Goal: Task Accomplishment & Management: Use online tool/utility

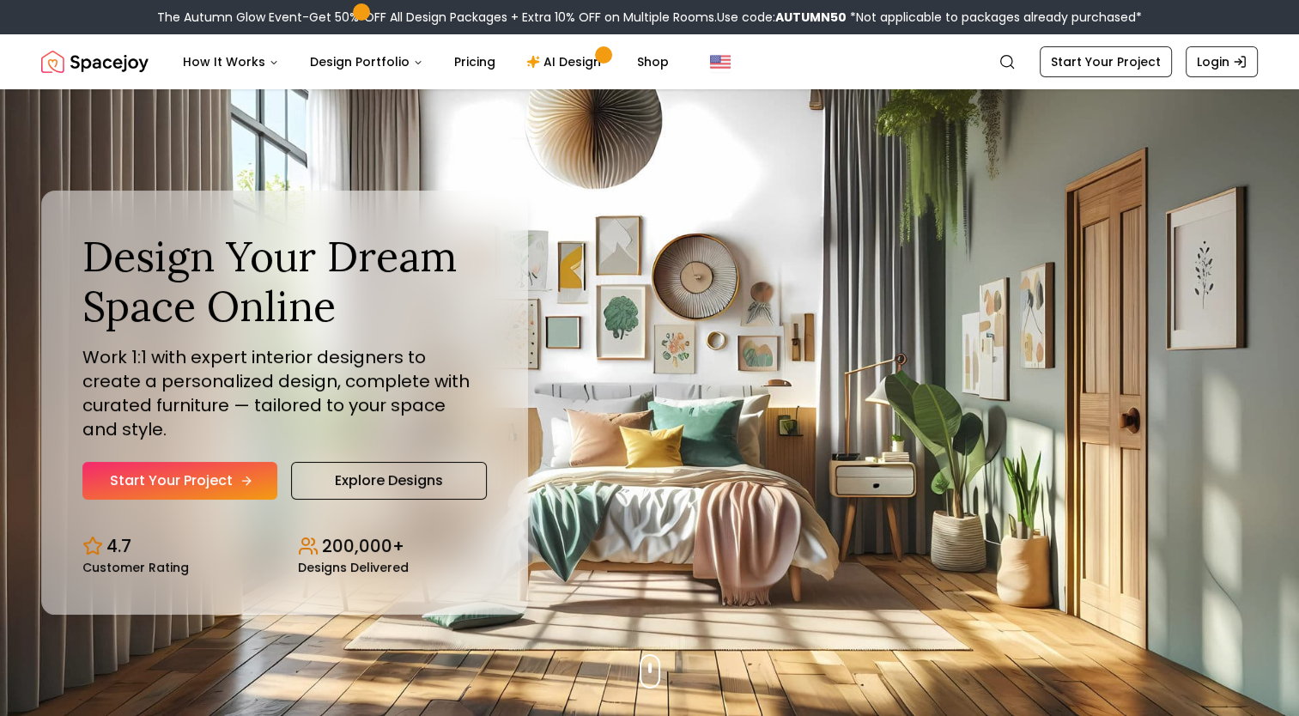
click at [228, 462] on link "Start Your Project" at bounding box center [179, 481] width 195 height 38
click at [582, 64] on link "AI Design" at bounding box center [566, 62] width 107 height 34
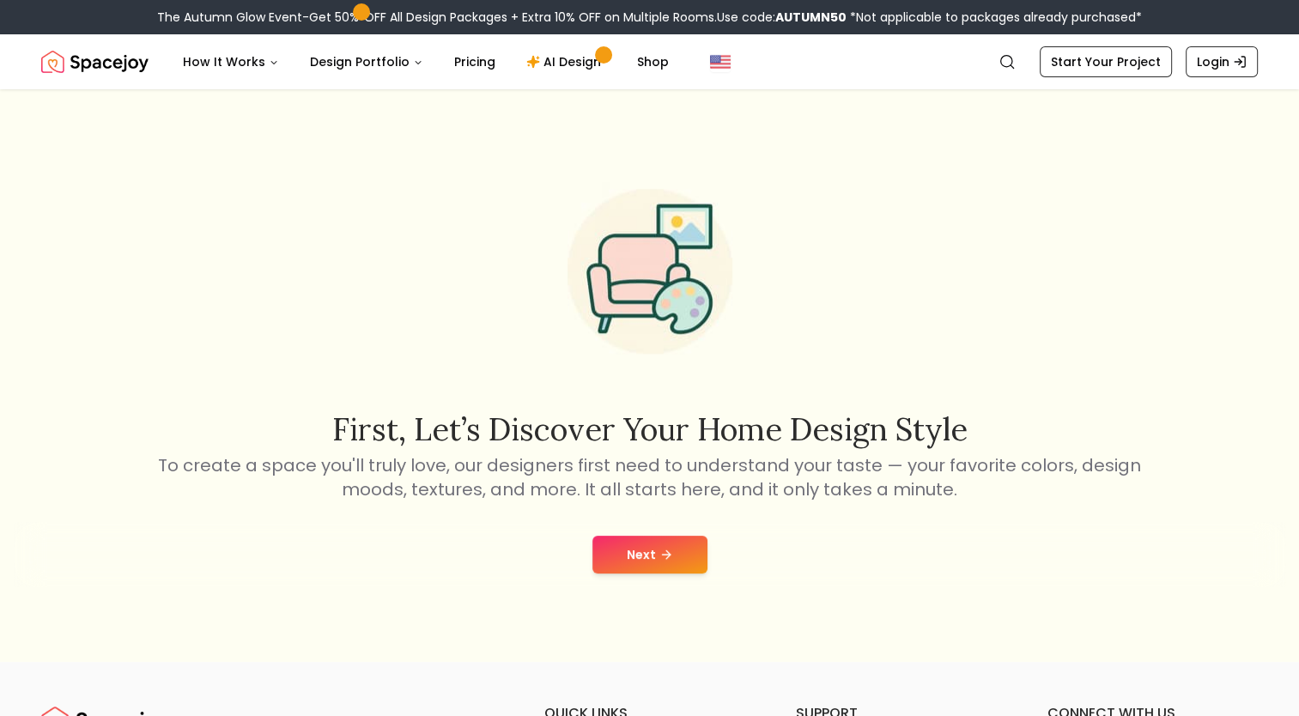
click at [644, 552] on button "Next" at bounding box center [650, 555] width 115 height 38
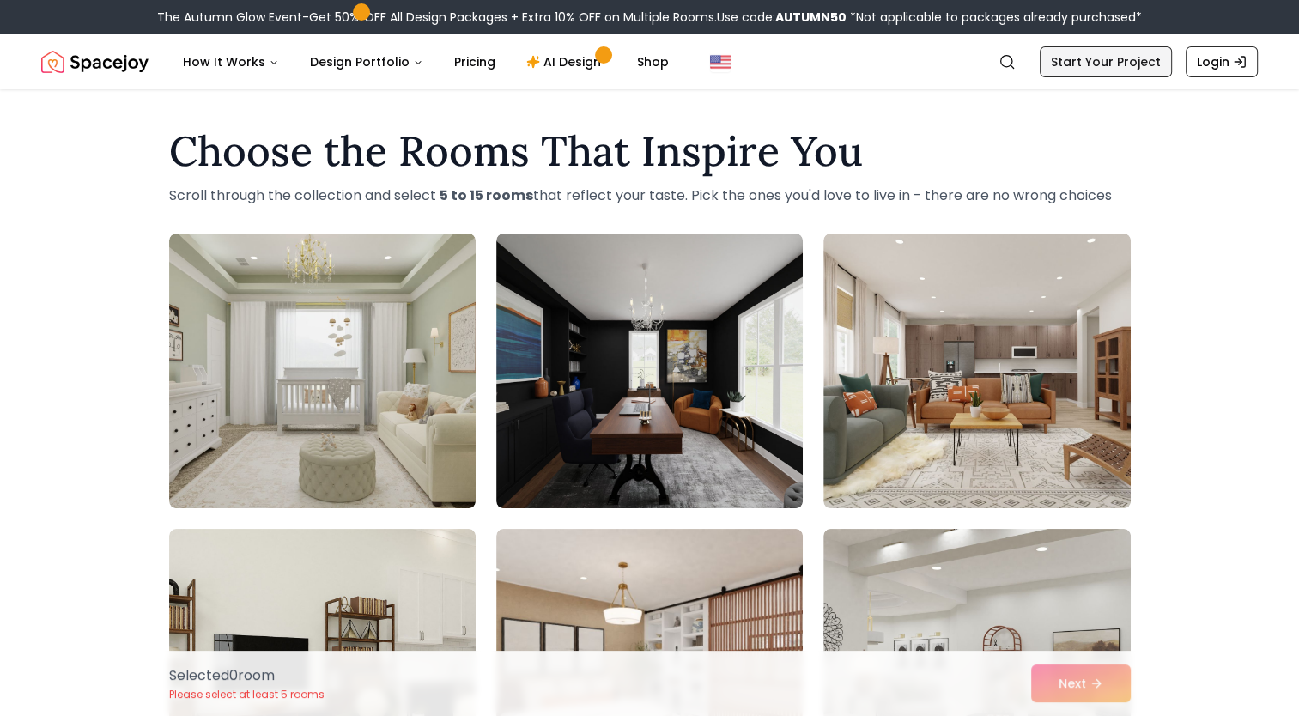
click at [1143, 63] on link "Start Your Project" at bounding box center [1106, 61] width 132 height 31
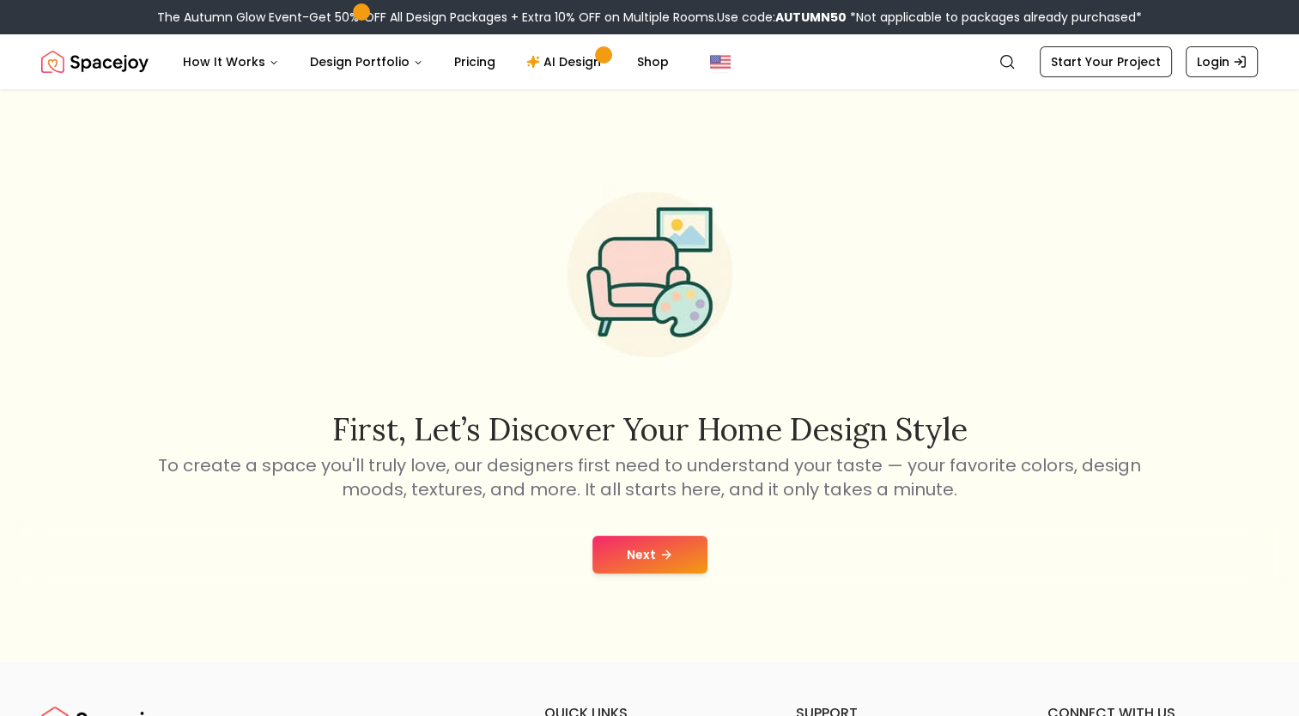
click at [657, 564] on button "Next" at bounding box center [650, 555] width 115 height 38
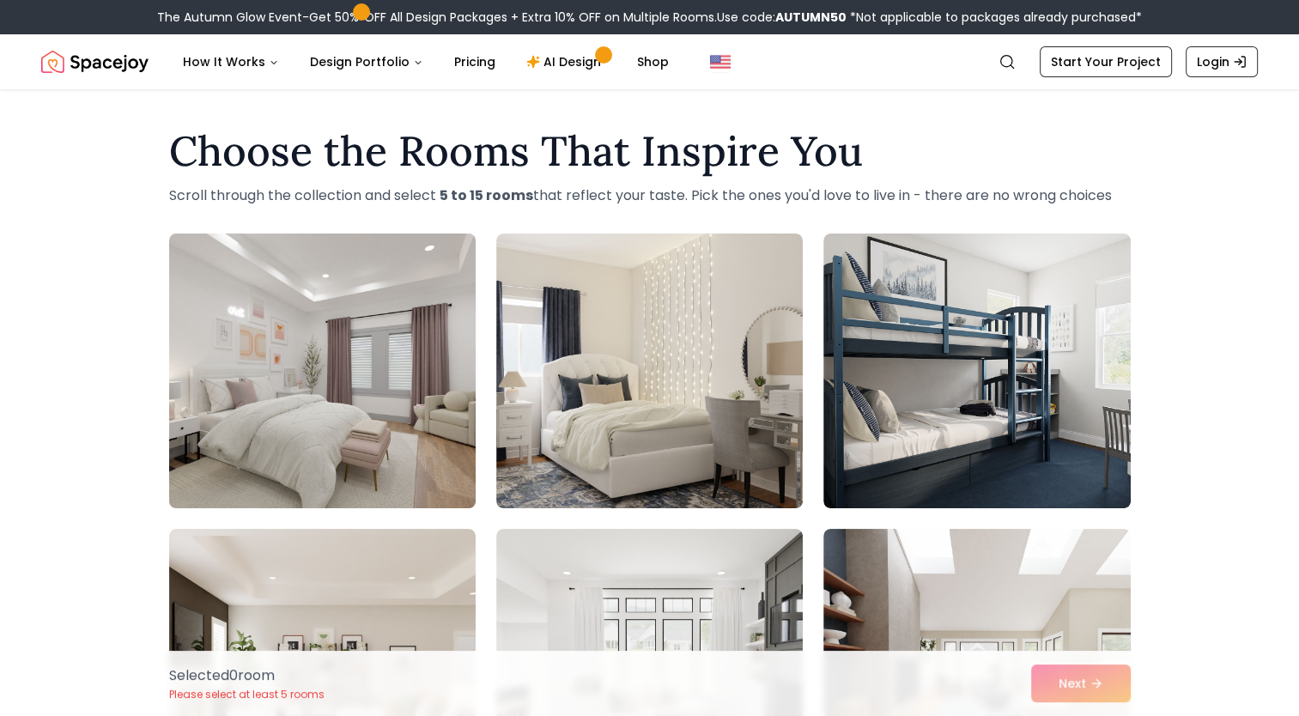
click at [283, 404] on img at bounding box center [322, 371] width 322 height 289
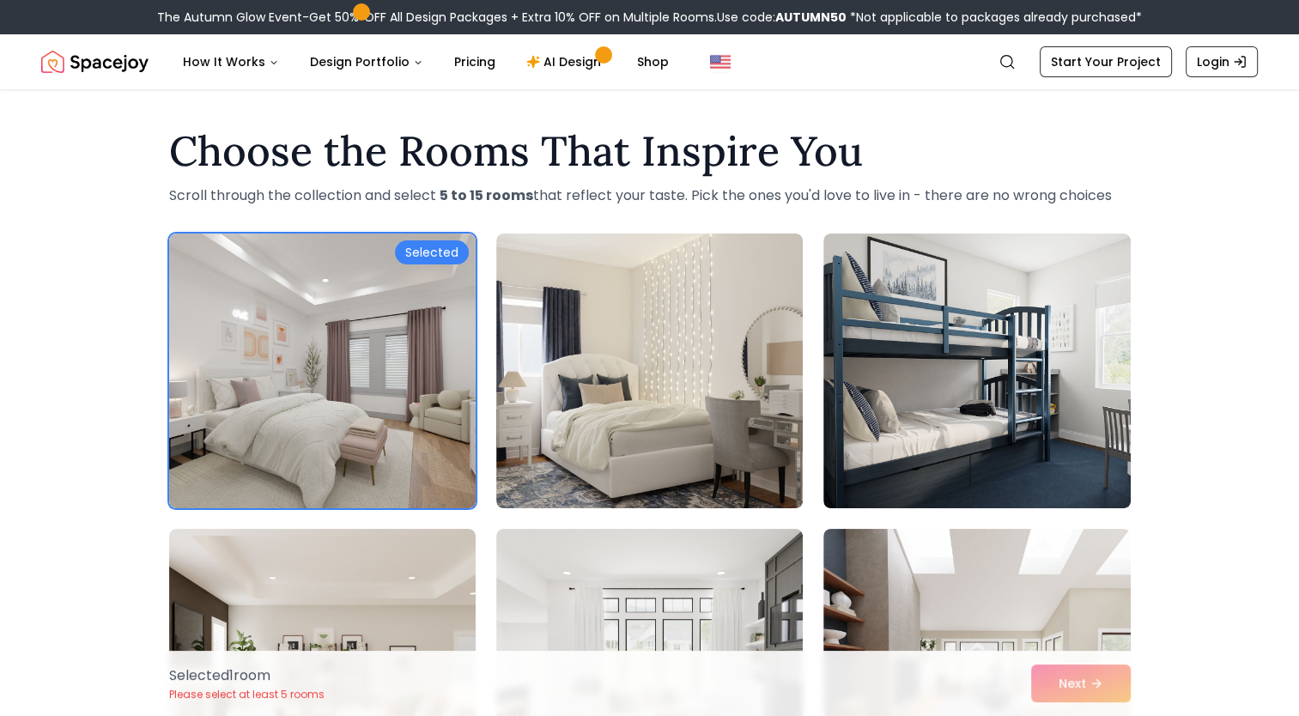
click at [1089, 691] on div "Selected 1 room Please select at least 5 rooms Next" at bounding box center [649, 683] width 989 height 65
click at [1096, 672] on div "Selected 1 room Please select at least 5 rooms Next" at bounding box center [649, 683] width 989 height 65
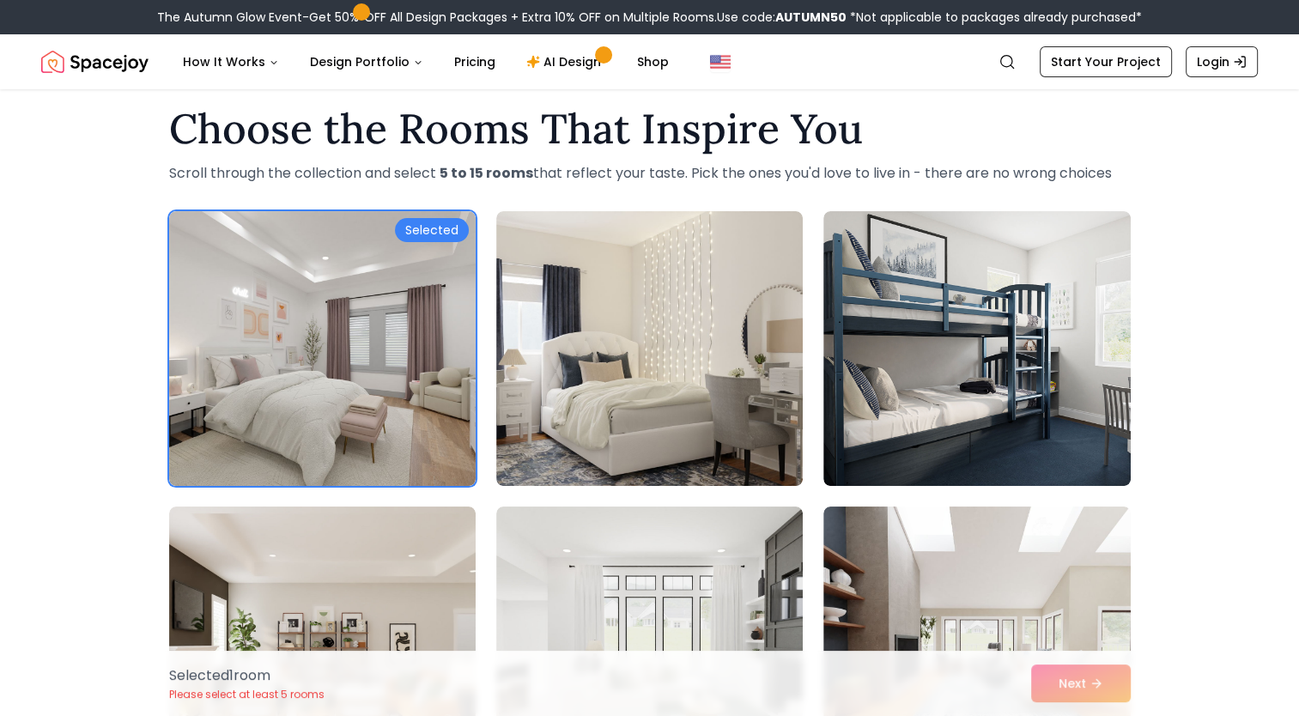
scroll to position [874, 0]
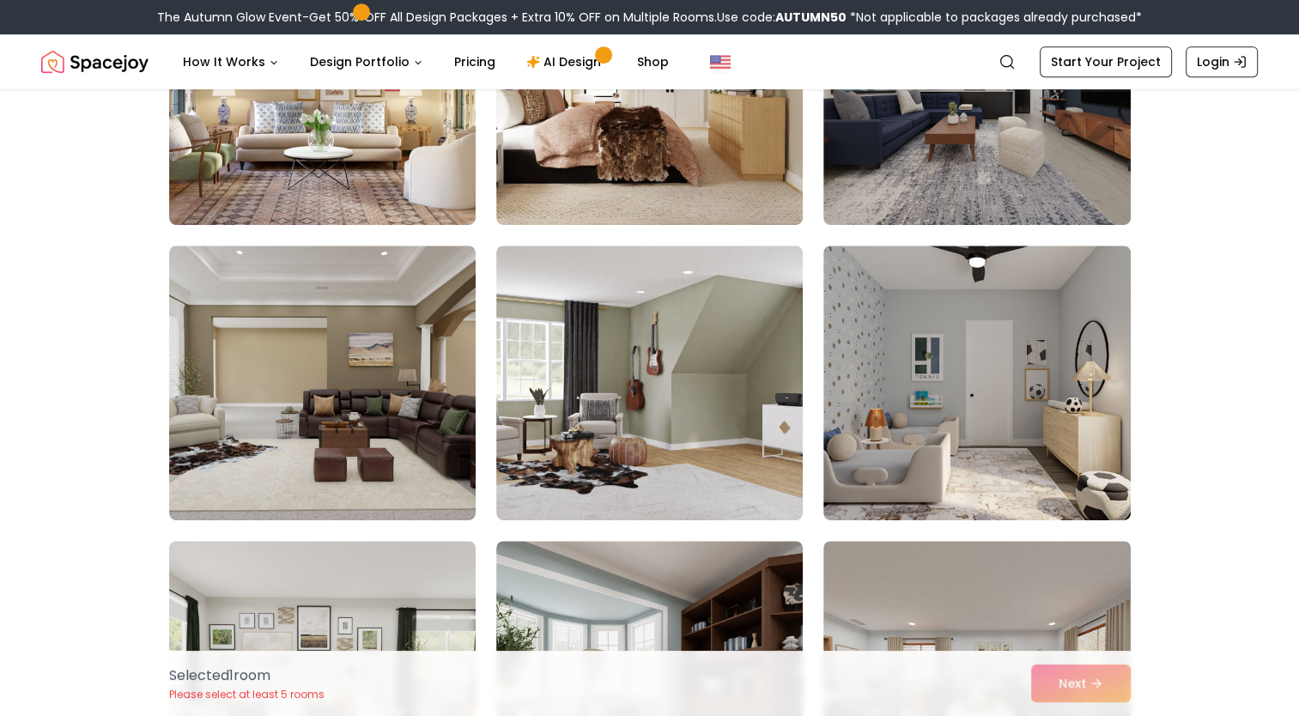
click at [1068, 691] on div "Selected 1 room Please select at least 5 rooms Next" at bounding box center [649, 683] width 989 height 65
click at [1086, 675] on div "Selected 1 room Please select at least 5 rooms Next" at bounding box center [649, 683] width 989 height 65
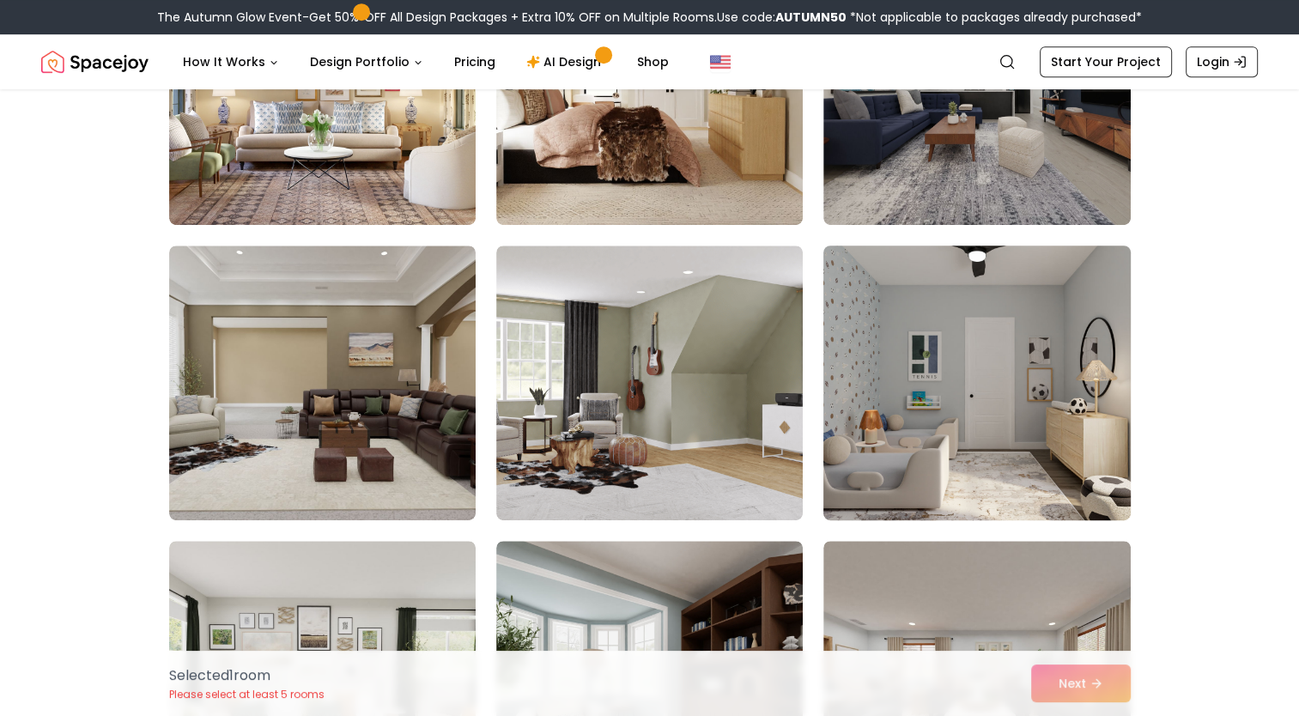
click at [952, 345] on img at bounding box center [977, 383] width 322 height 289
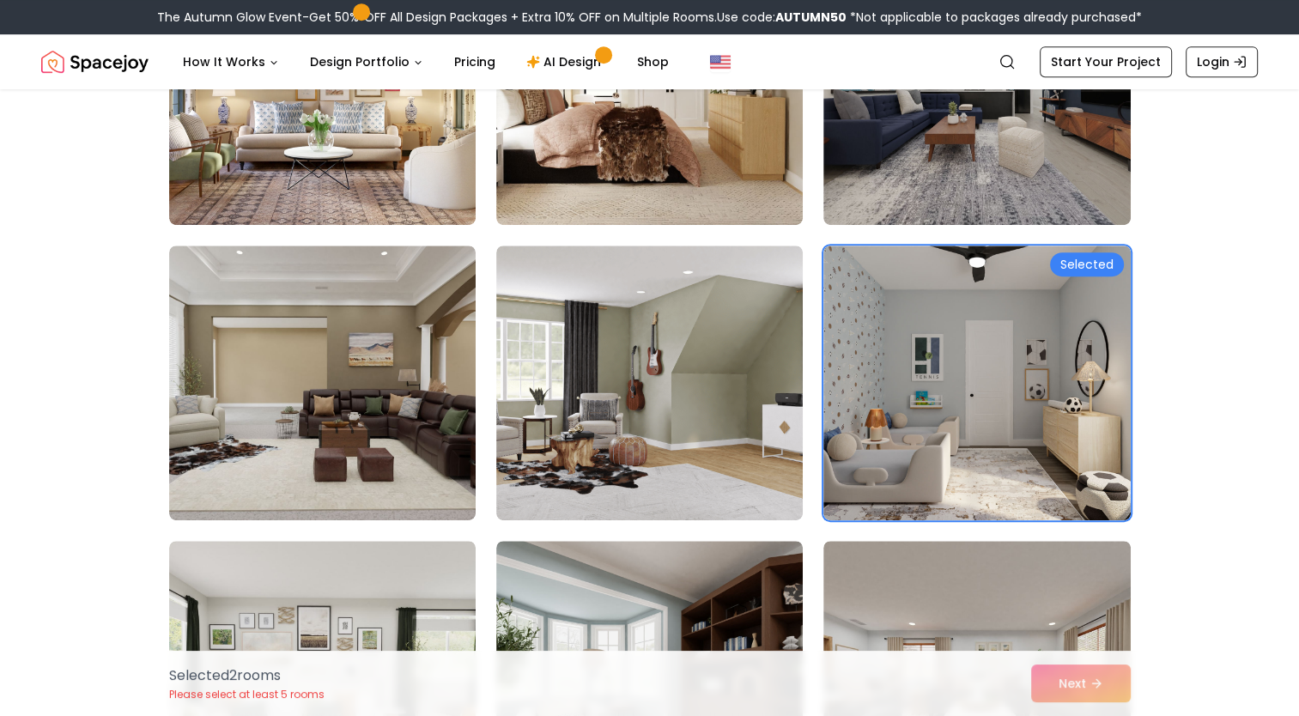
scroll to position [0, 0]
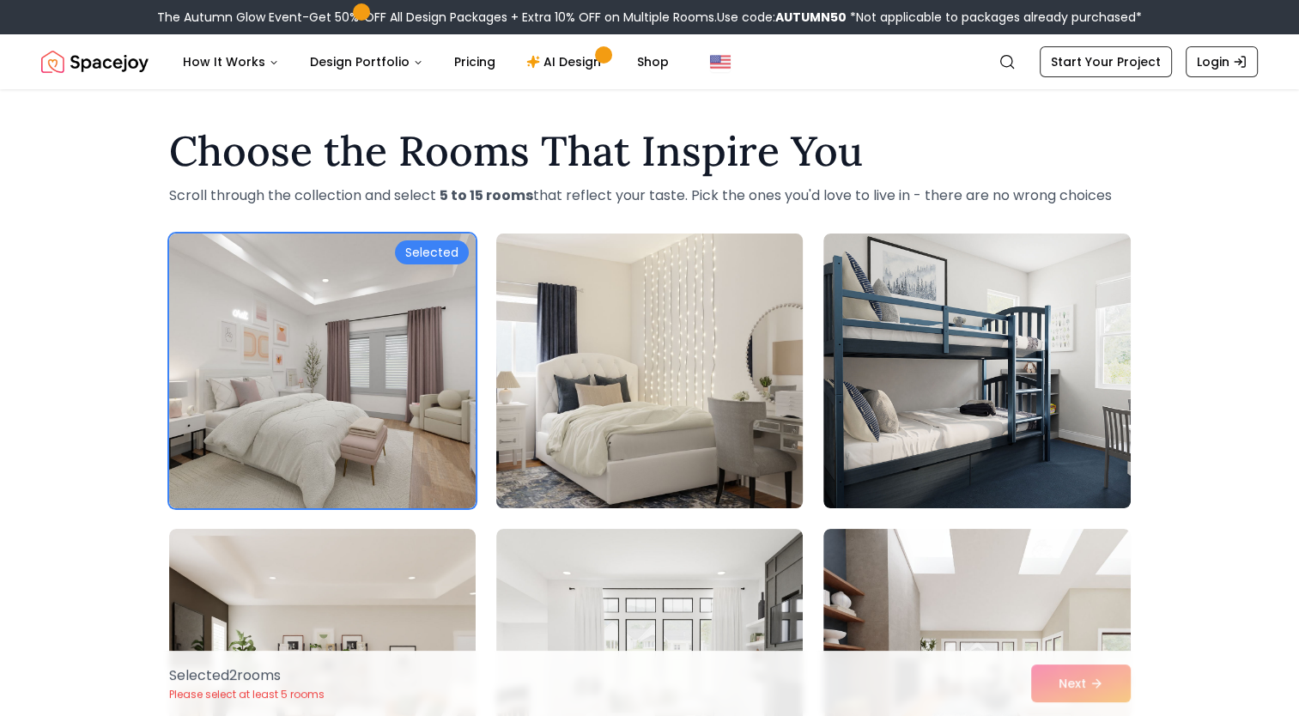
click at [695, 508] on img at bounding box center [650, 371] width 322 height 289
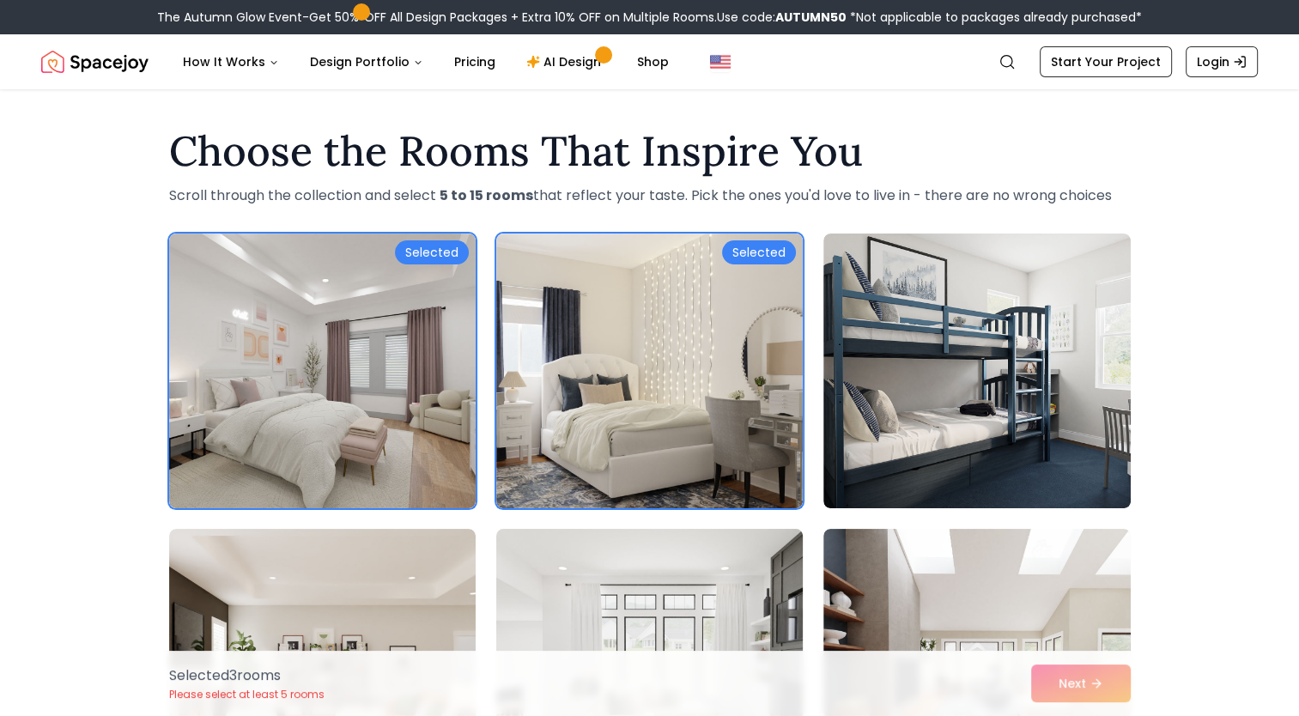
click at [688, 584] on img at bounding box center [650, 666] width 322 height 289
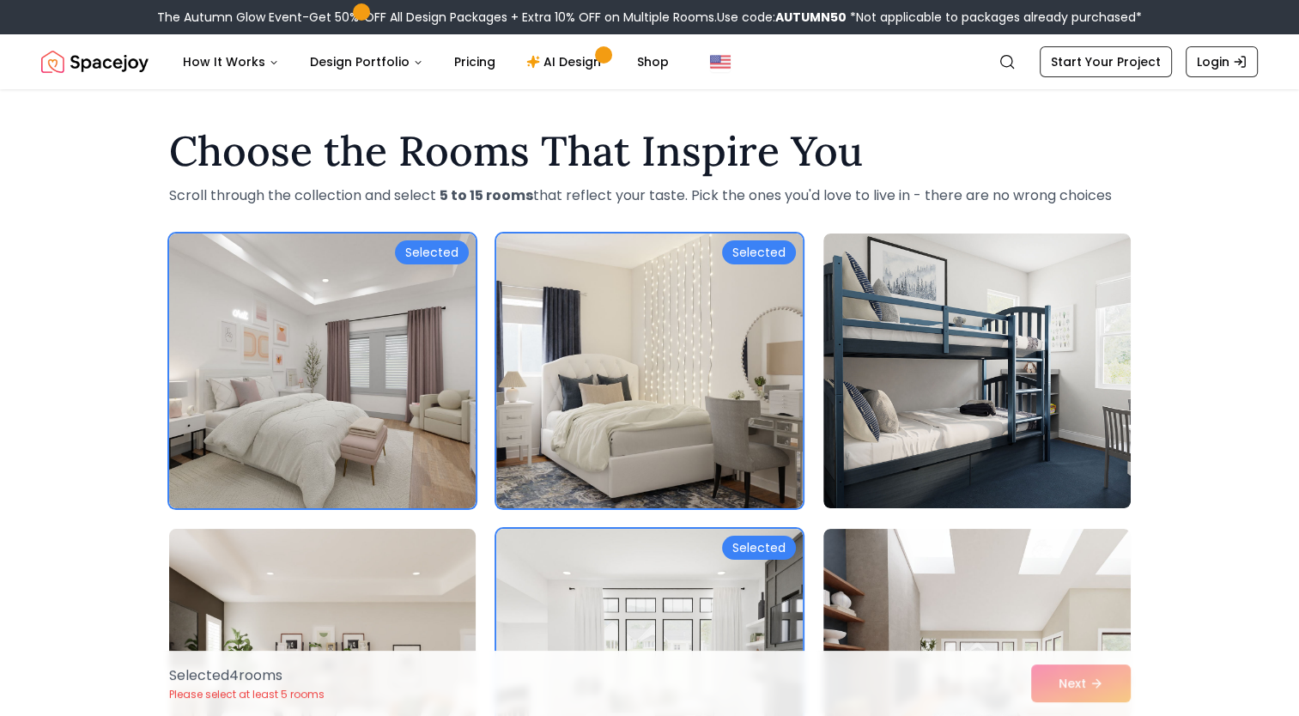
click at [355, 569] on img at bounding box center [322, 666] width 322 height 289
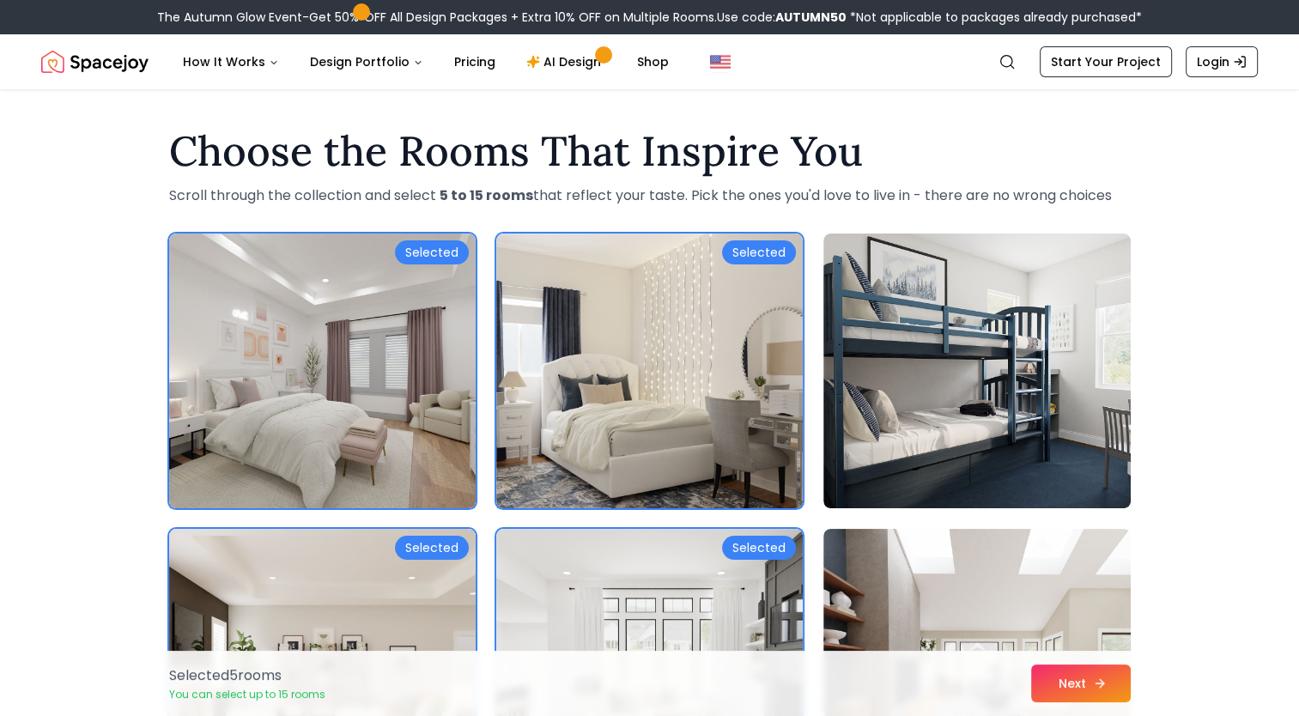
click at [1110, 677] on button "Next" at bounding box center [1082, 684] width 100 height 38
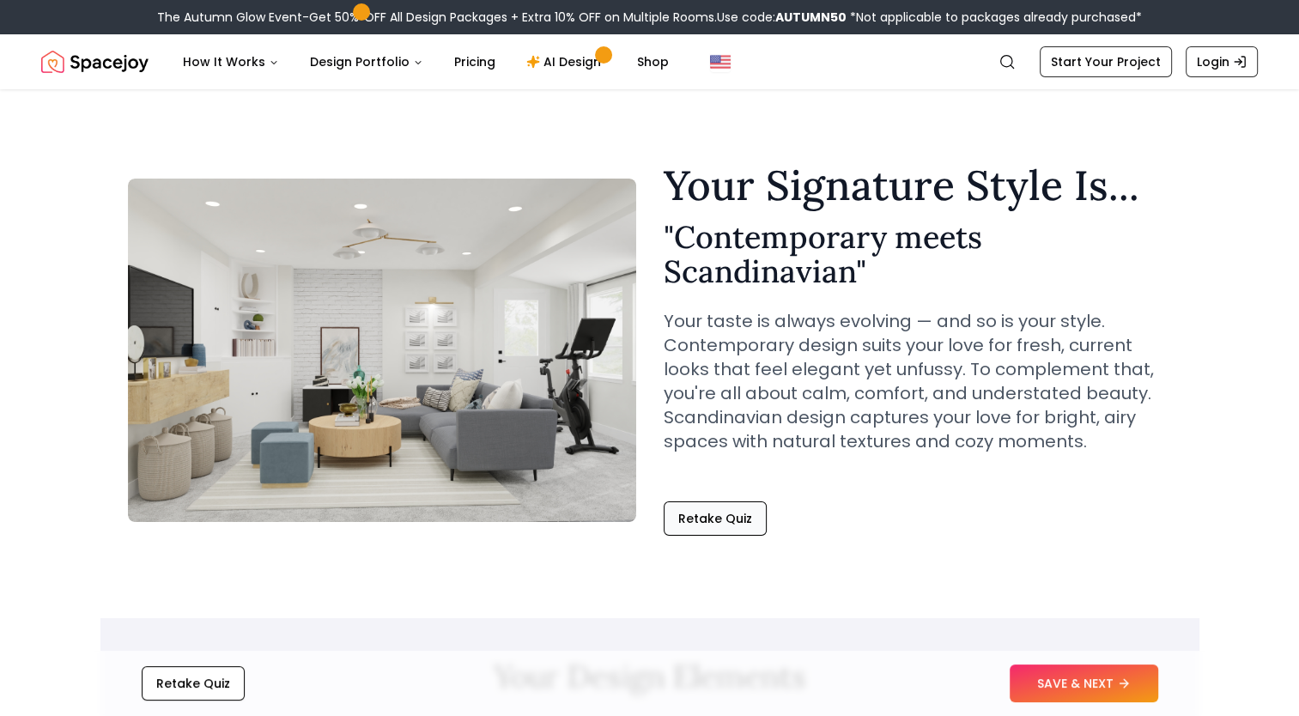
click at [708, 517] on button "Retake Quiz" at bounding box center [715, 519] width 103 height 34
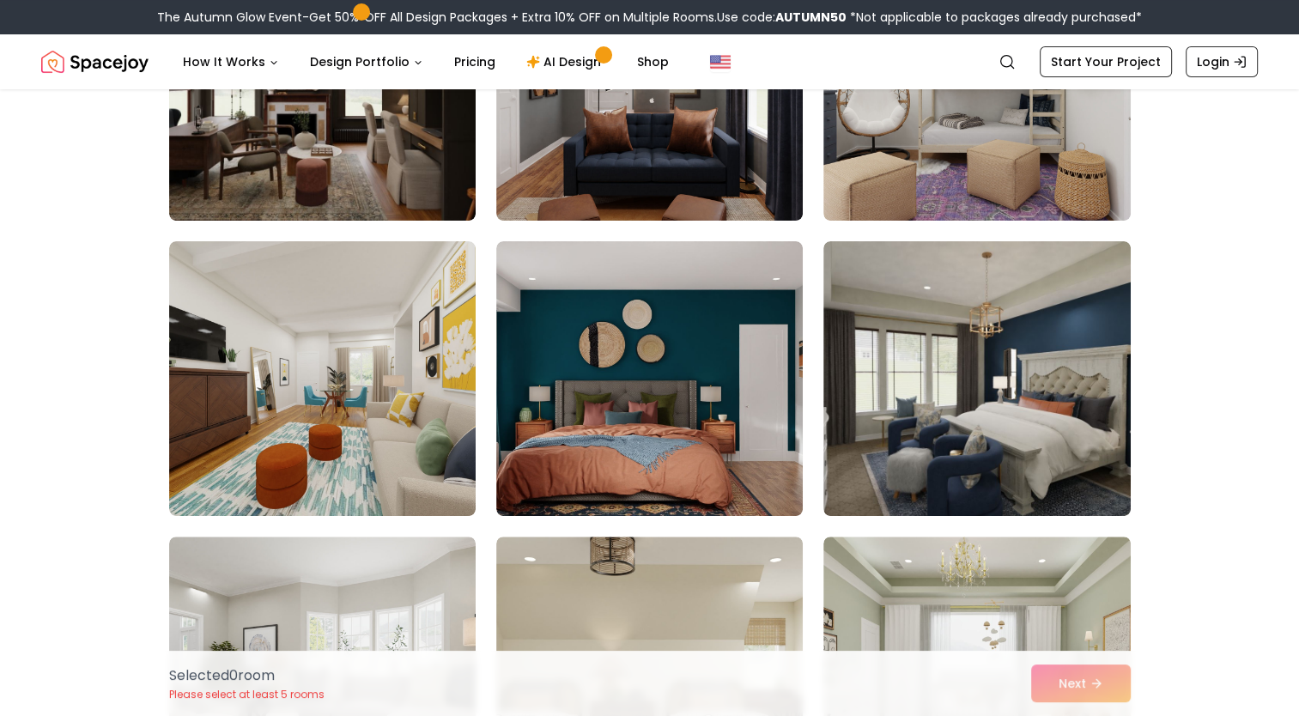
scroll to position [526, 0]
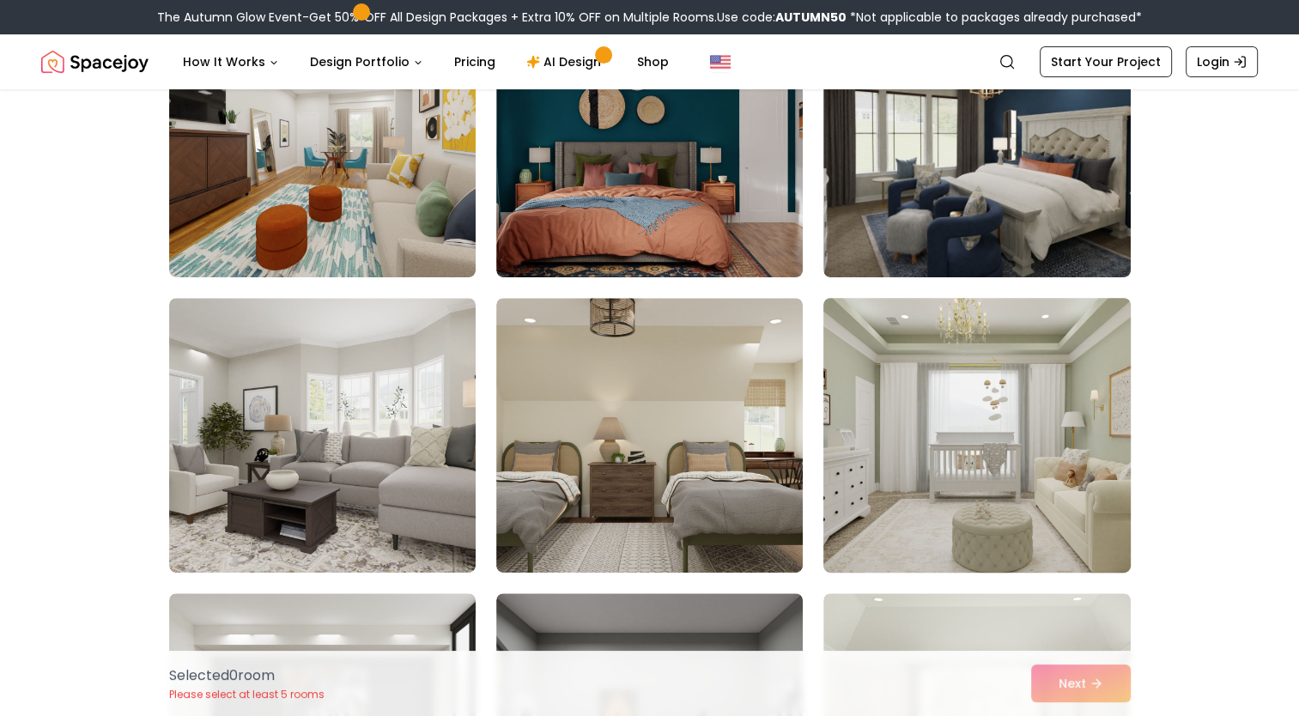
click at [992, 463] on img at bounding box center [977, 435] width 322 height 289
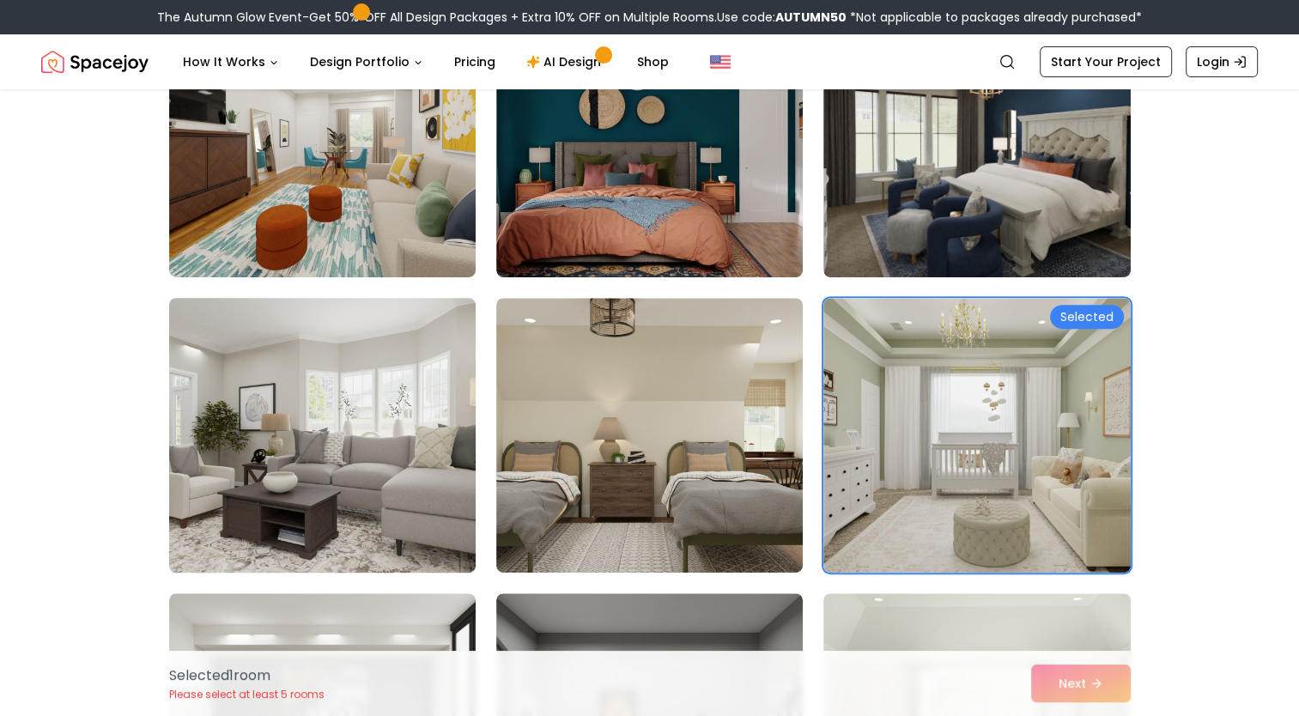
click at [300, 504] on img at bounding box center [322, 435] width 322 height 289
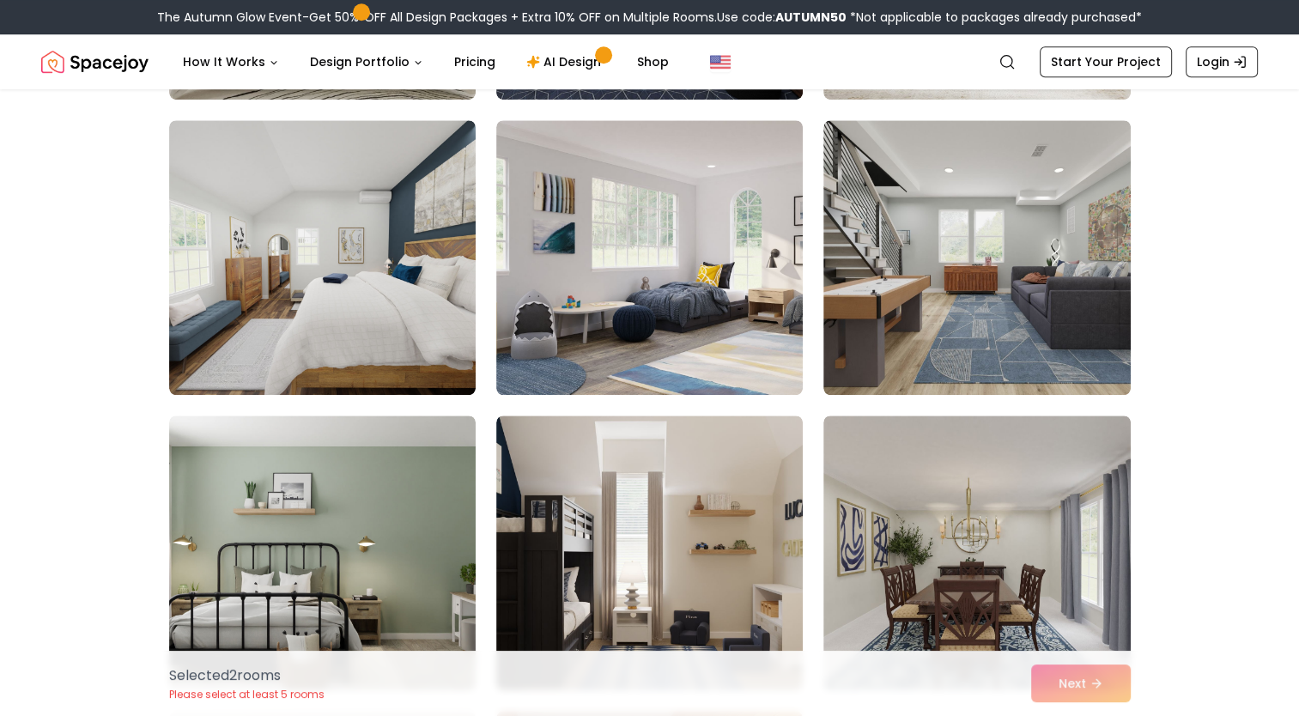
scroll to position [1295, 0]
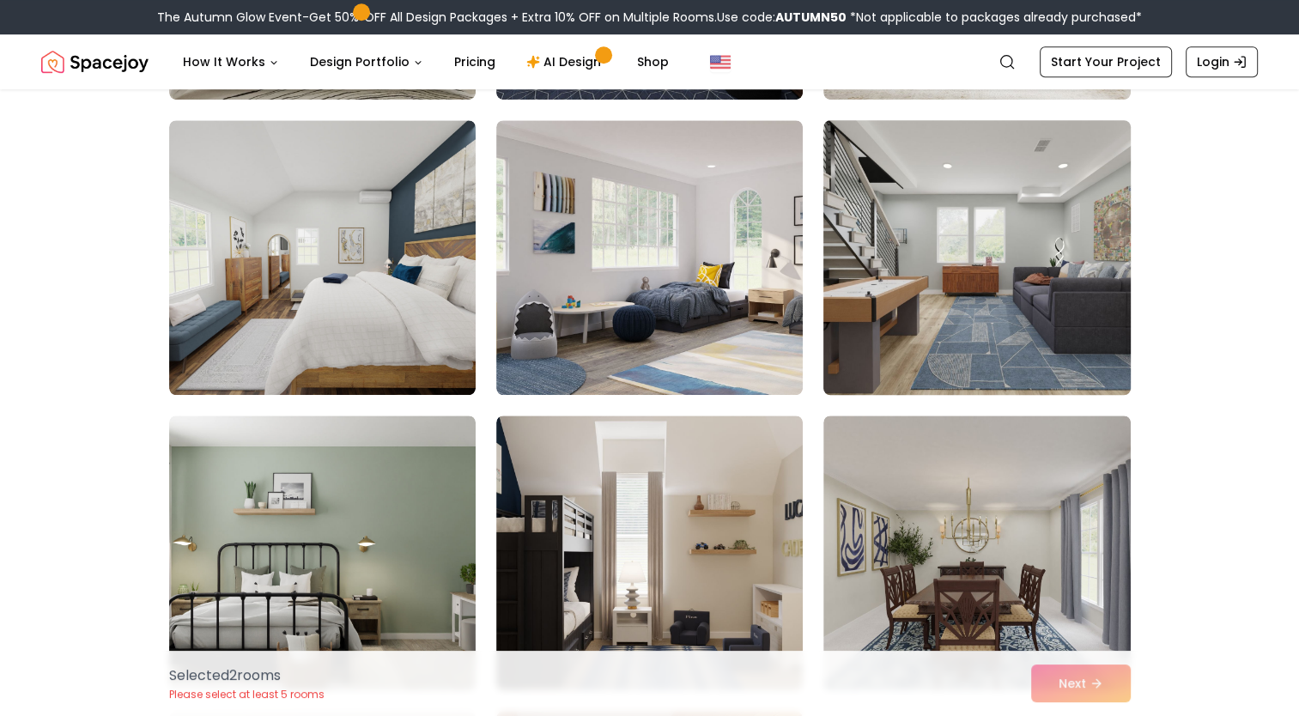
click at [965, 301] on img at bounding box center [977, 257] width 322 height 289
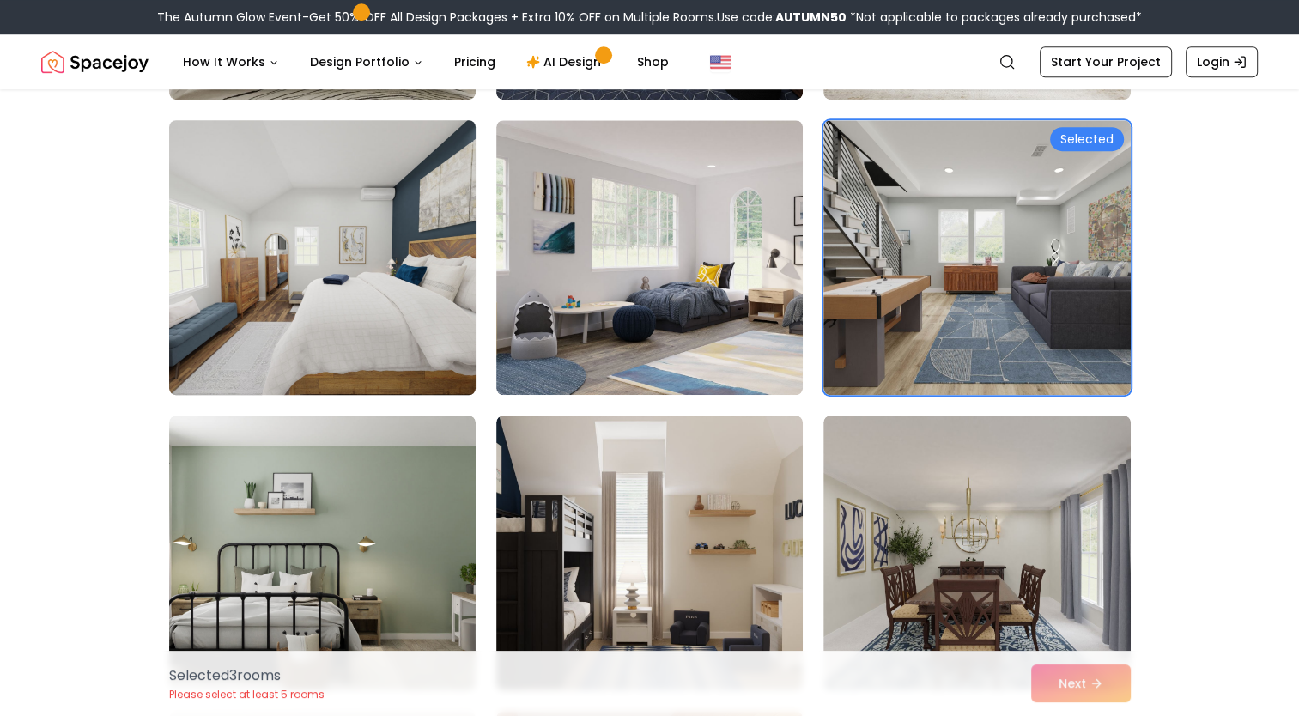
click at [410, 352] on img at bounding box center [322, 257] width 322 height 289
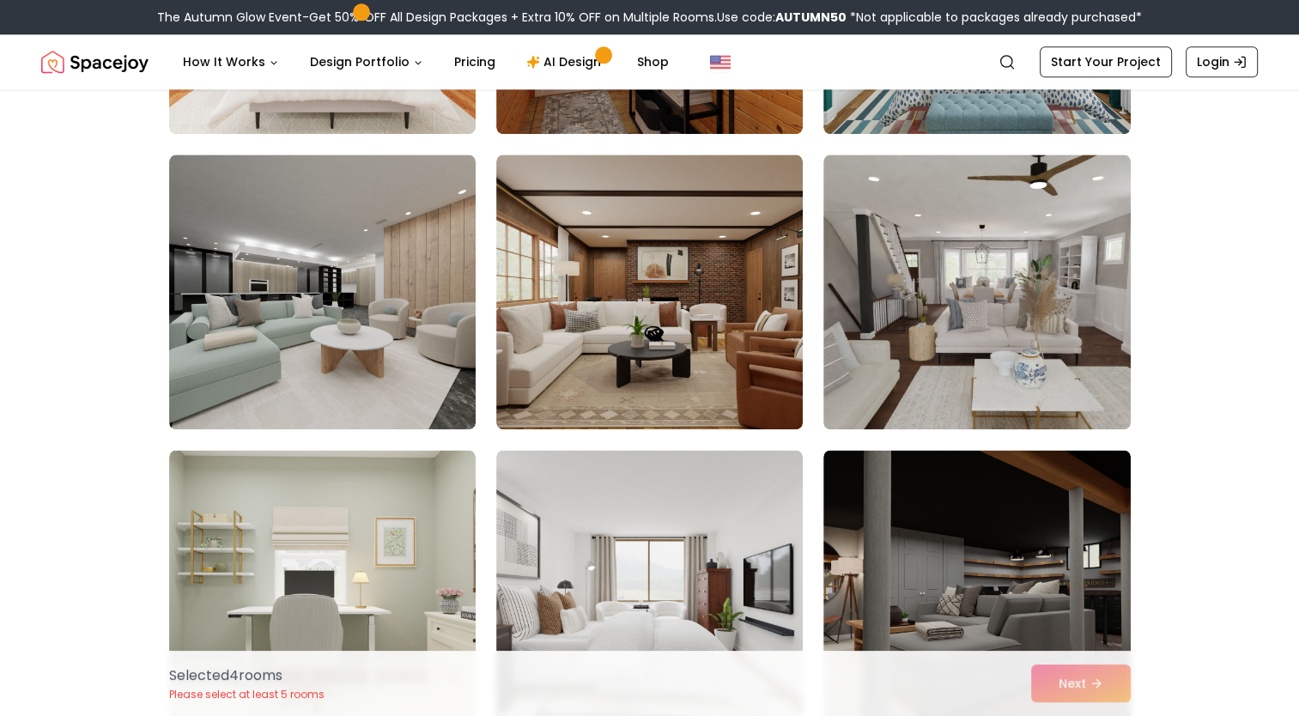
scroll to position [2161, 0]
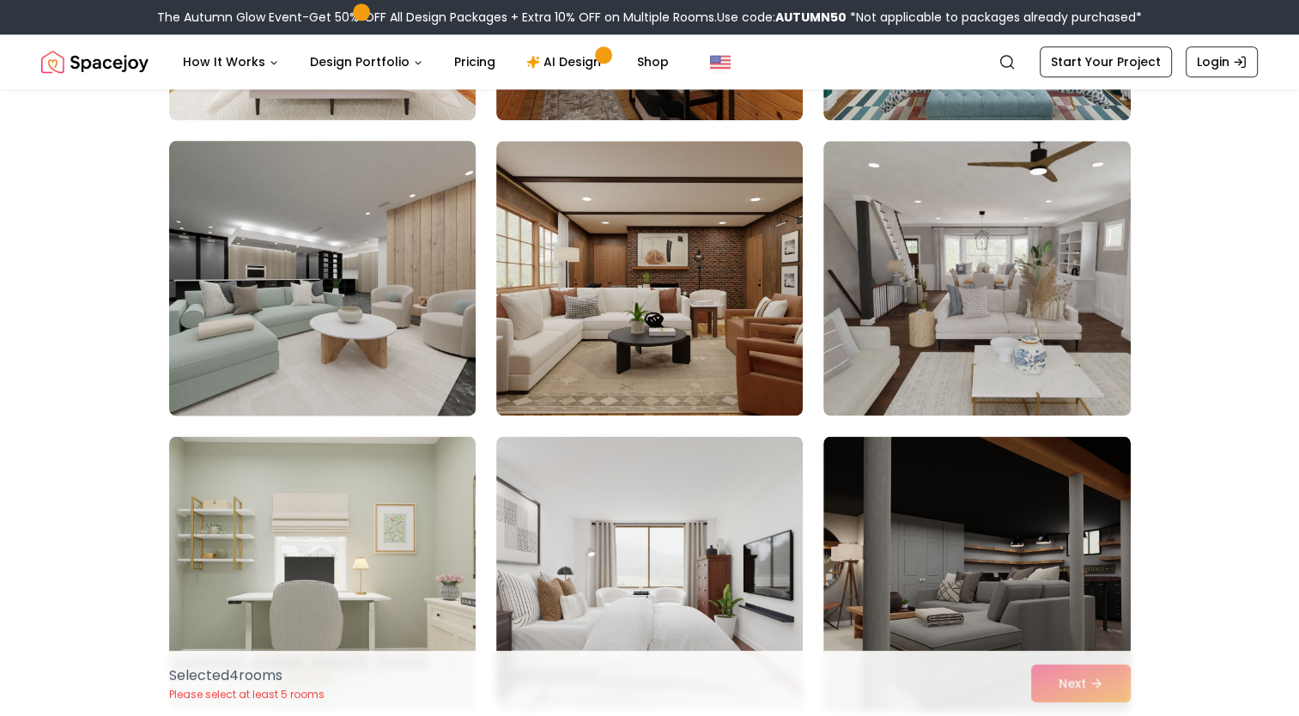
click at [345, 371] on img at bounding box center [322, 278] width 322 height 289
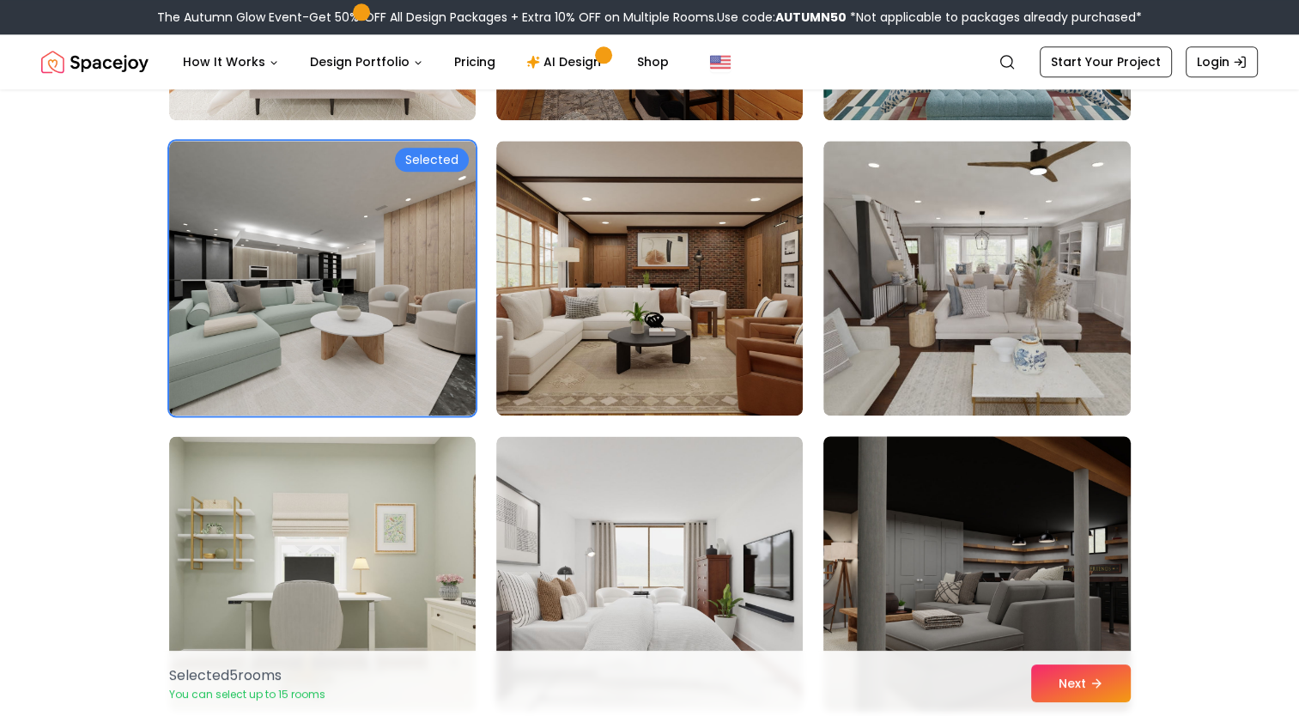
click at [1034, 617] on img at bounding box center [977, 573] width 322 height 289
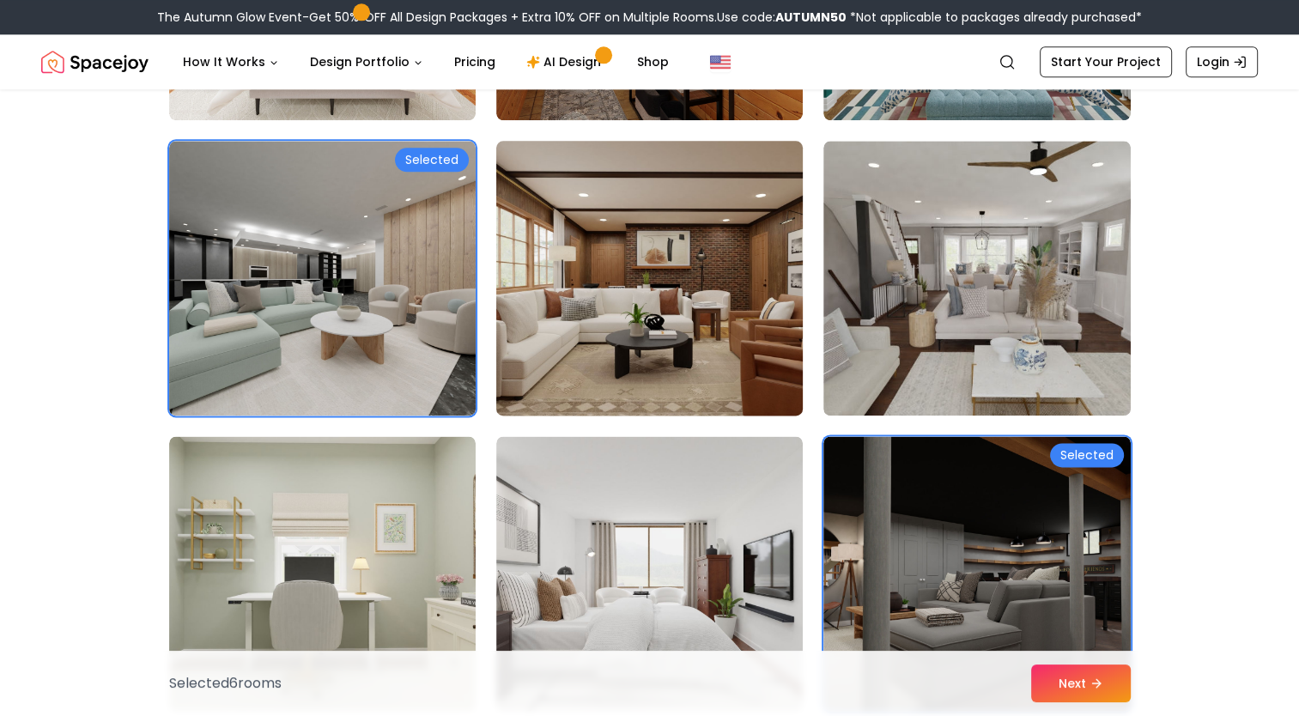
click at [663, 259] on img at bounding box center [650, 278] width 322 height 289
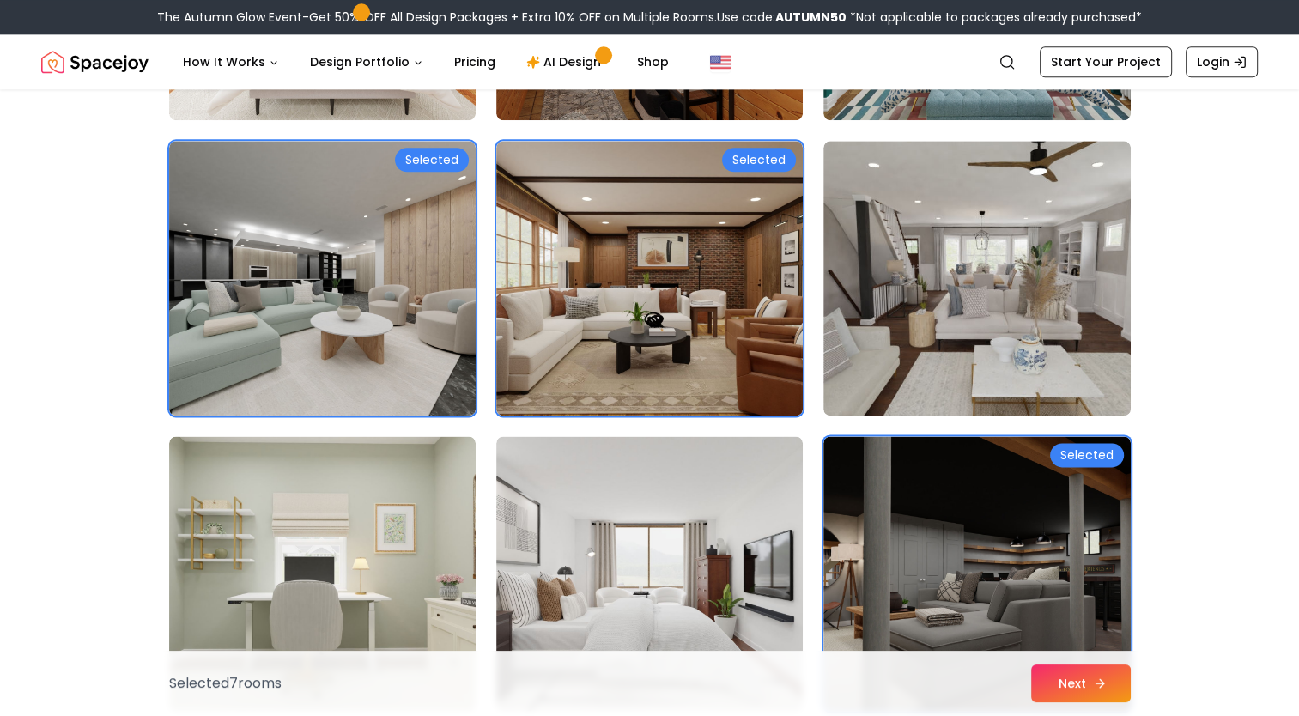
click at [1079, 691] on button "Next" at bounding box center [1082, 684] width 100 height 38
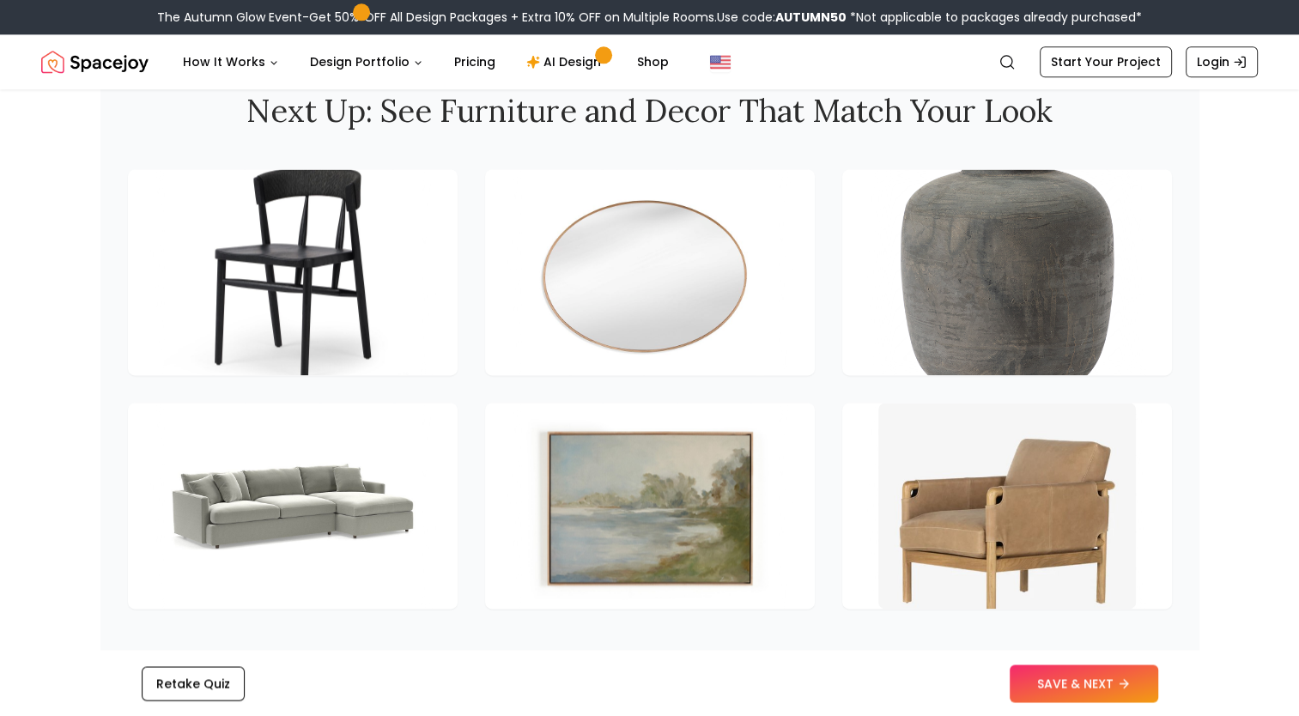
scroll to position [2343, 0]
